Goal: Check status: Check status

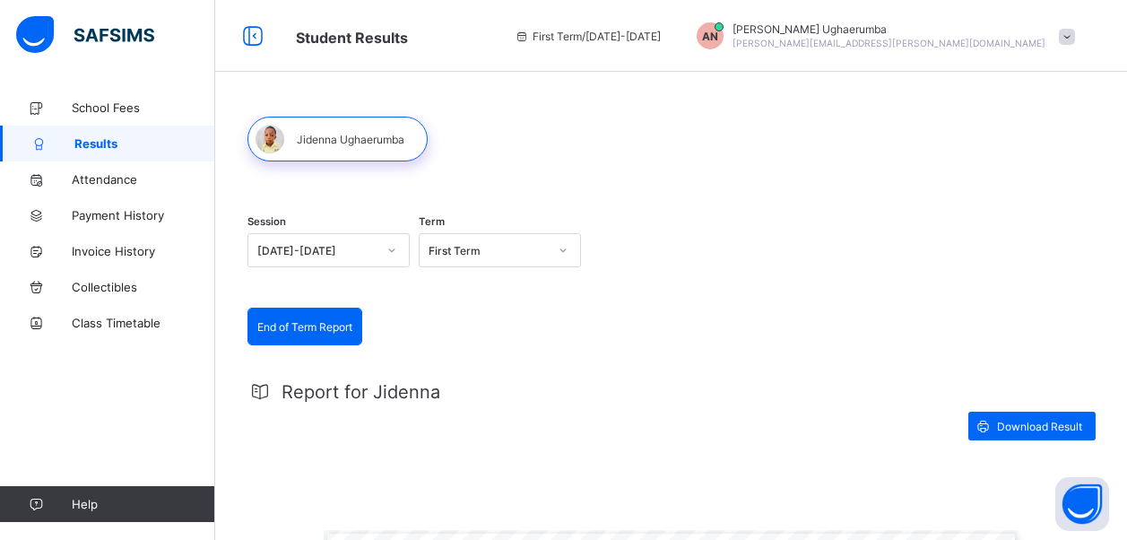
scroll to position [135, 0]
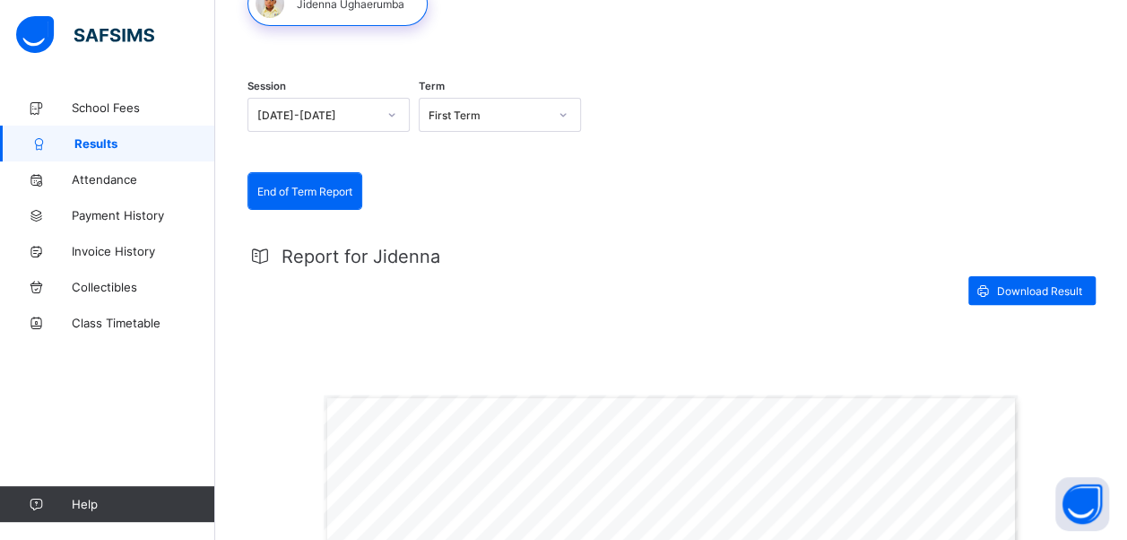
click at [367, 5] on div at bounding box center [337, 3] width 180 height 45
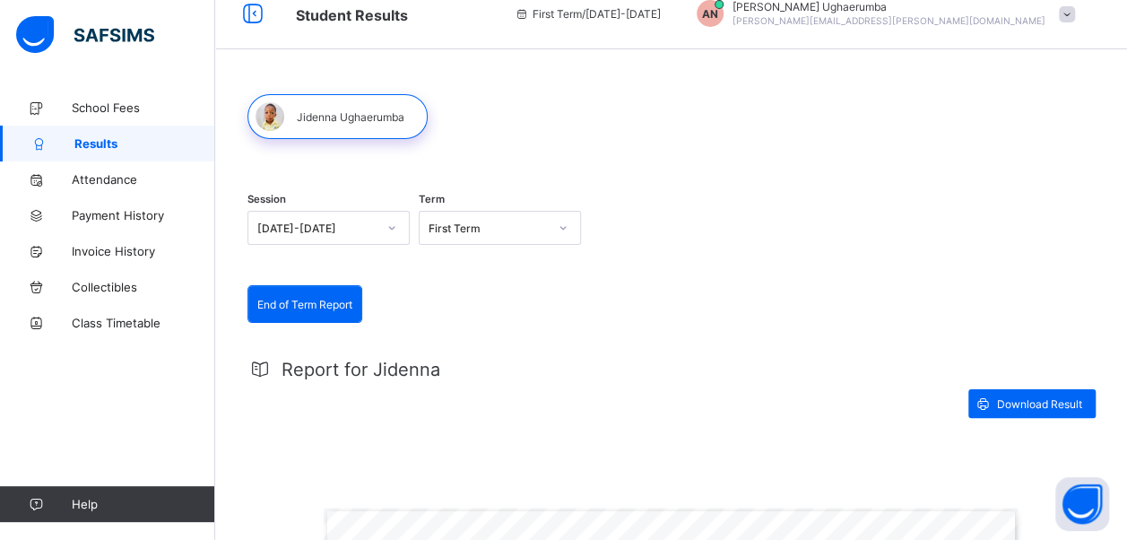
scroll to position [0, 0]
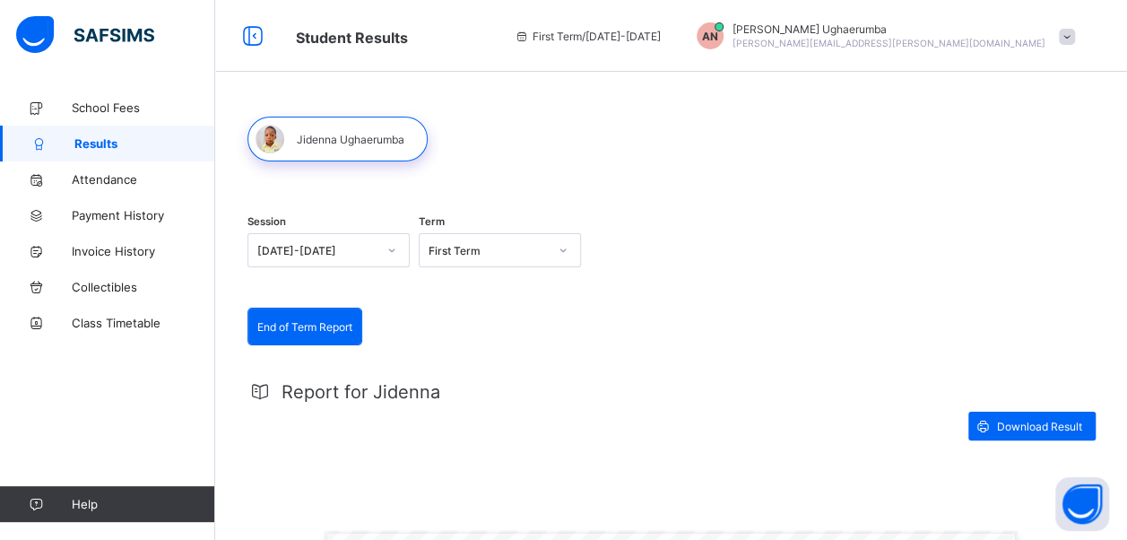
click at [324, 140] on div at bounding box center [337, 139] width 180 height 45
click at [366, 145] on div at bounding box center [337, 139] width 180 height 45
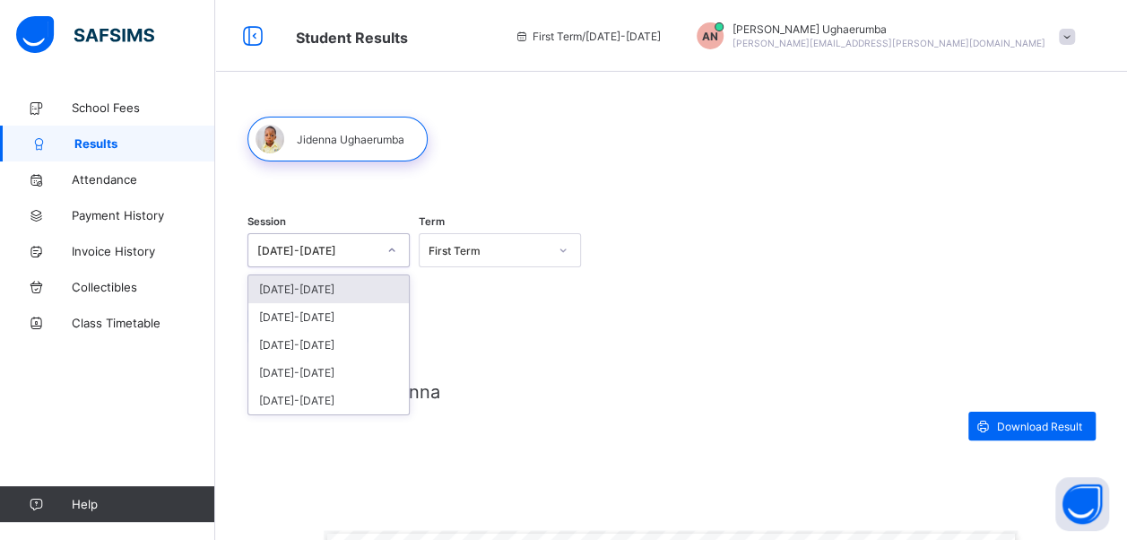
click at [391, 240] on div at bounding box center [391, 250] width 30 height 29
click at [307, 294] on div "[DATE]-[DATE]" at bounding box center [328, 289] width 160 height 28
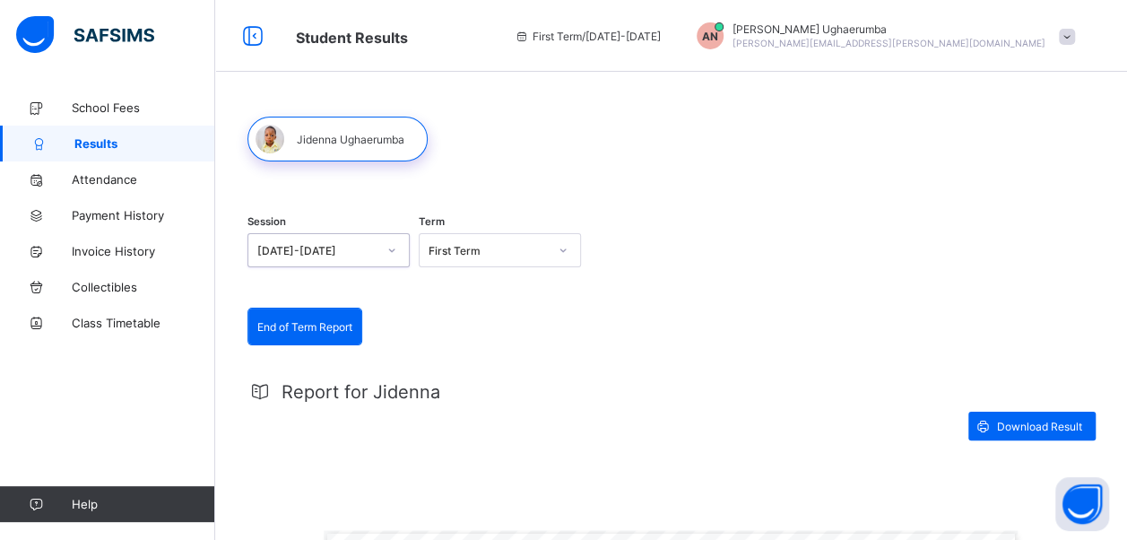
click at [378, 141] on div at bounding box center [337, 139] width 180 height 45
click at [1075, 37] on span at bounding box center [1067, 37] width 16 height 16
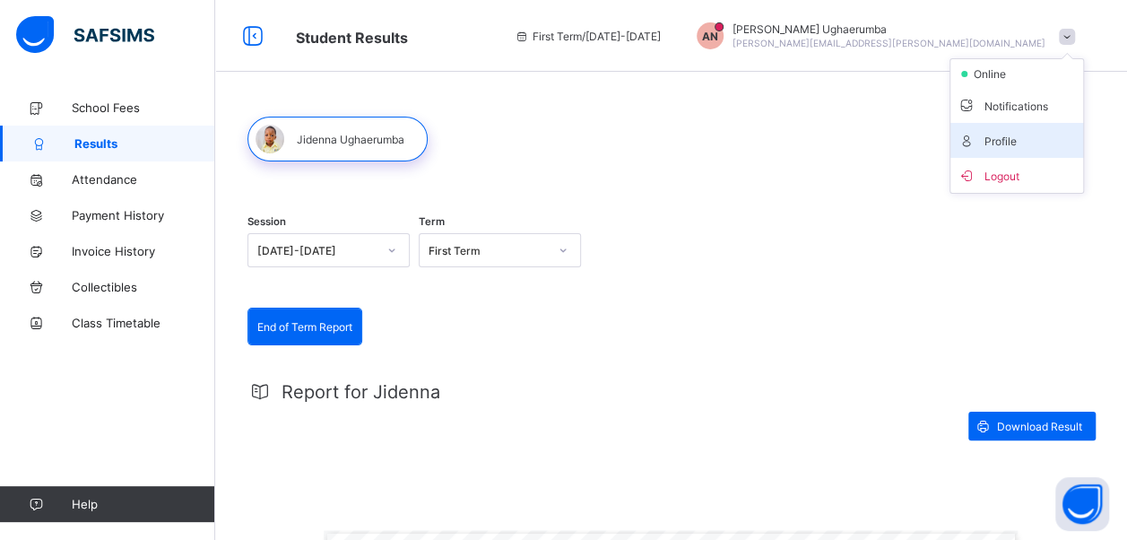
click at [994, 142] on span "Profile" at bounding box center [1016, 140] width 118 height 21
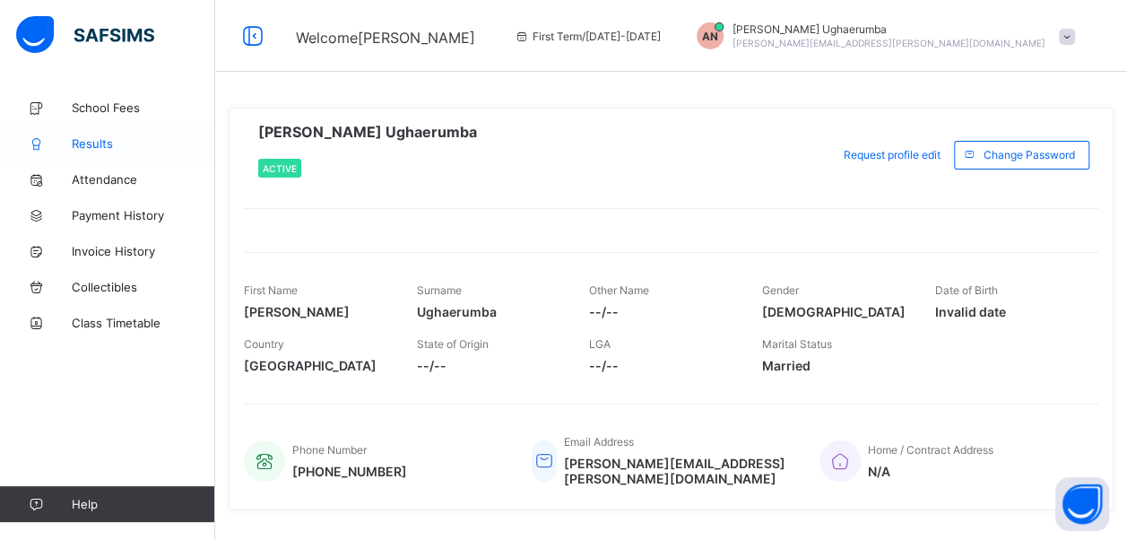
click at [101, 136] on span "Results" at bounding box center [143, 143] width 143 height 14
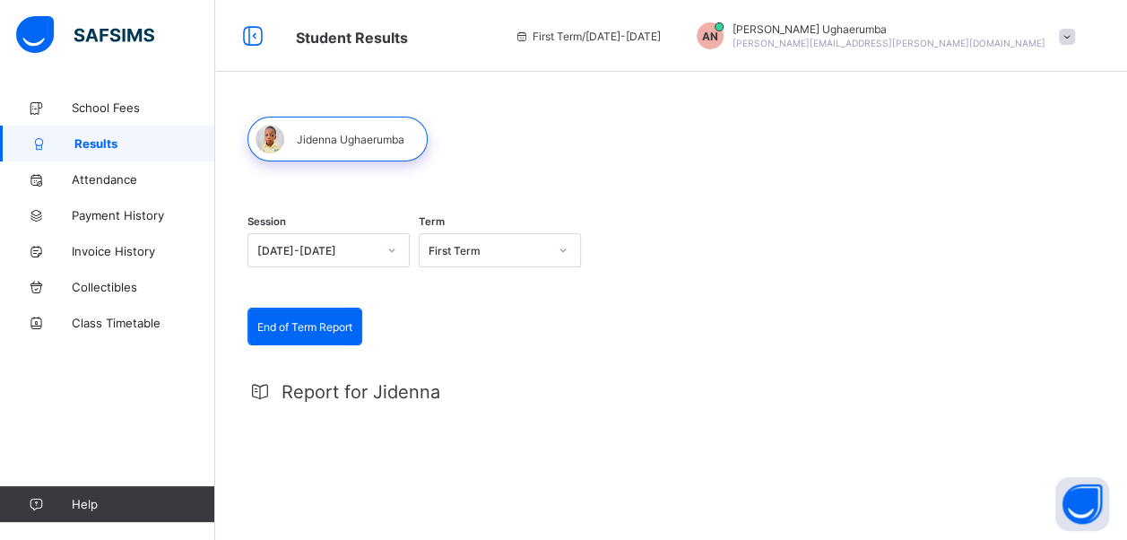
click at [343, 135] on div at bounding box center [337, 139] width 180 height 45
click at [337, 145] on div at bounding box center [337, 139] width 180 height 45
